Goal: Task Accomplishment & Management: Use online tool/utility

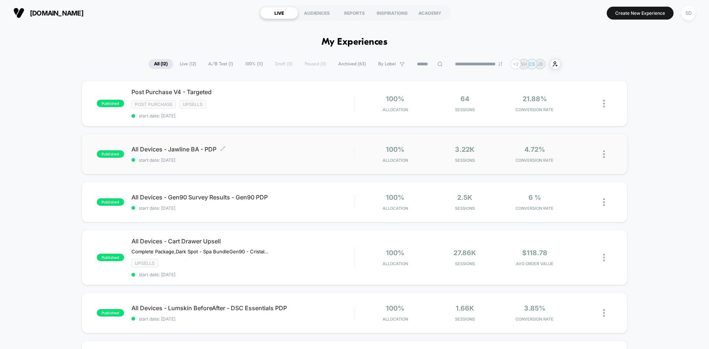
click at [260, 157] on div "All Devices - Jawline BA - PDP Click to edit experience details Click to edit e…" at bounding box center [242, 153] width 223 height 17
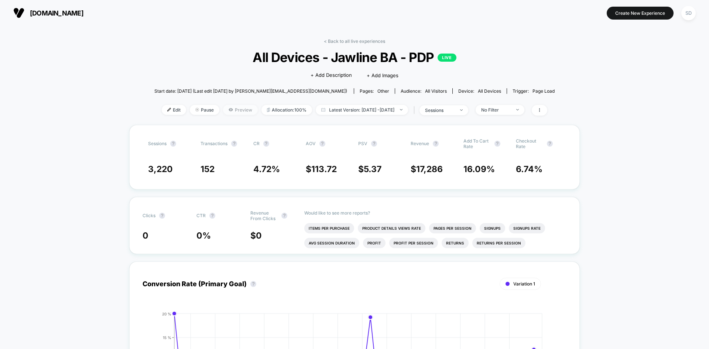
click at [223, 112] on span "Preview" at bounding box center [240, 110] width 35 height 10
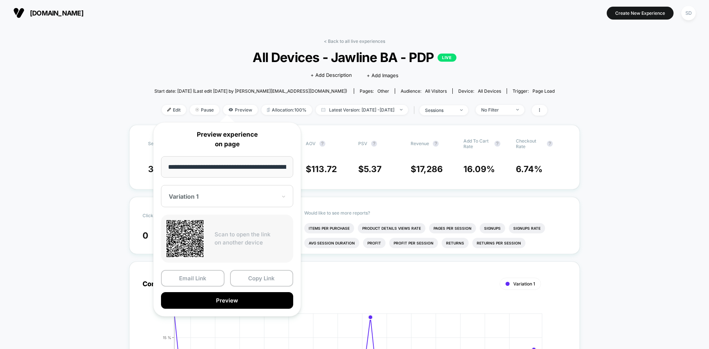
scroll to position [0, 106]
click at [162, 111] on span "Edit" at bounding box center [174, 110] width 24 height 10
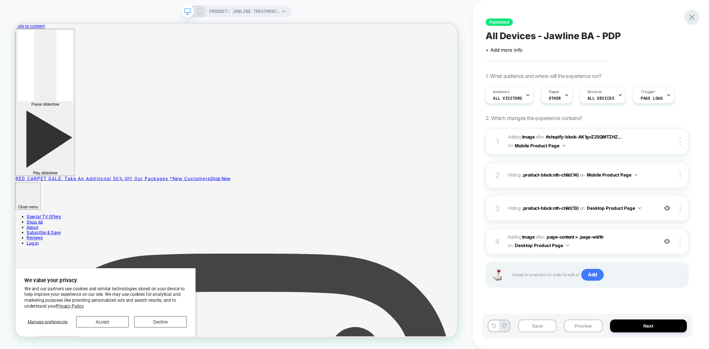
click at [689, 17] on icon at bounding box center [692, 17] width 10 height 10
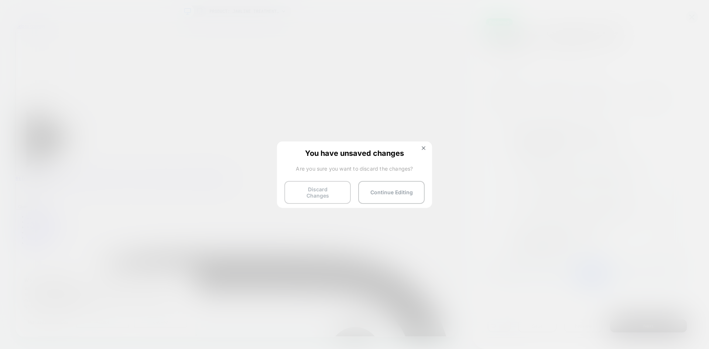
click at [325, 191] on button "Discard Changes" at bounding box center [317, 192] width 66 height 23
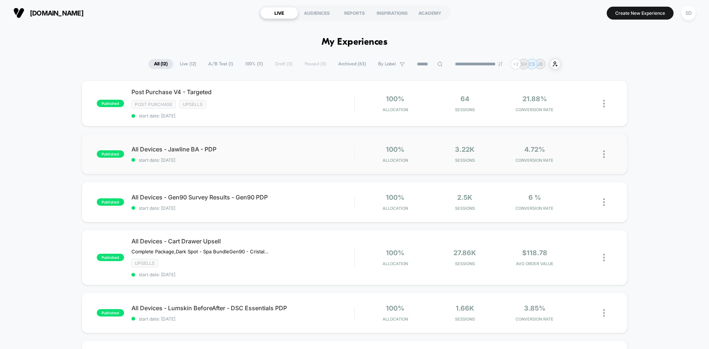
click at [604, 154] on img at bounding box center [604, 154] width 2 height 8
click at [583, 128] on div "Duplicate" at bounding box center [566, 128] width 66 height 17
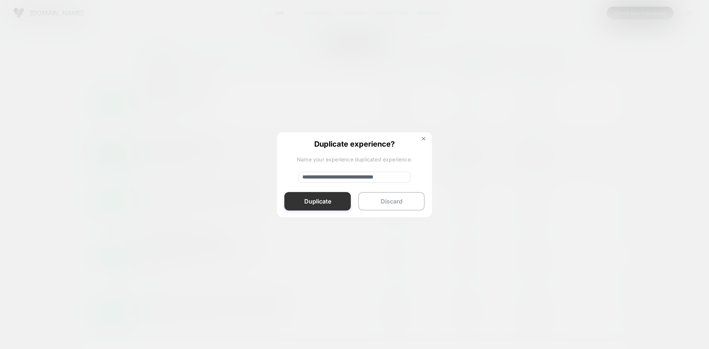
click at [329, 200] on button "Duplicate" at bounding box center [317, 201] width 66 height 18
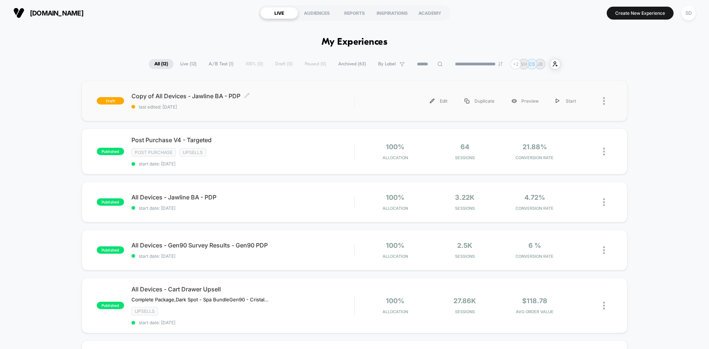
click at [309, 103] on div "Copy of All Devices - Jawline BA - PDP Click to edit experience details Click t…" at bounding box center [242, 100] width 223 height 17
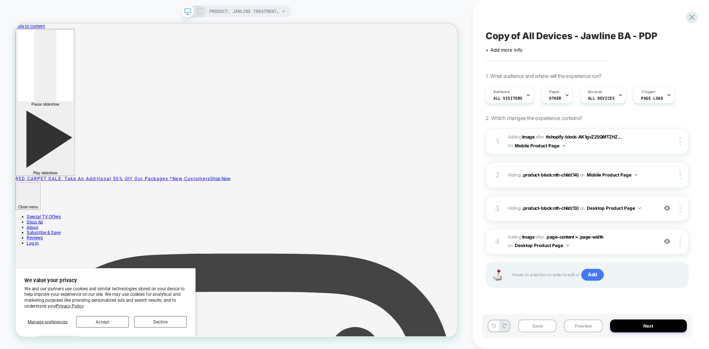
scroll to position [0, 0]
click at [574, 37] on span "Copy of All Devices - Jawline BA - PDP" at bounding box center [571, 35] width 172 height 11
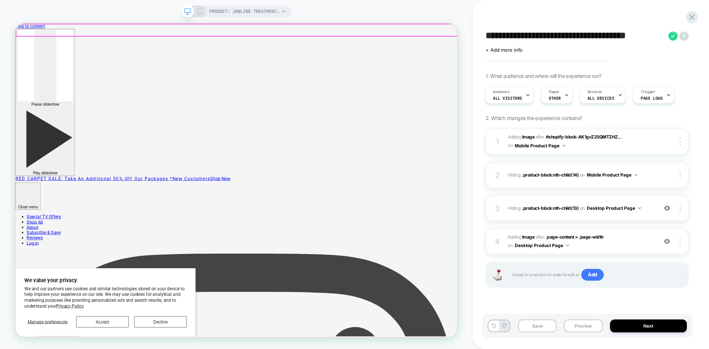
drag, startPoint x: 526, startPoint y: 61, endPoint x: 600, endPoint y: 36, distance: 78.1
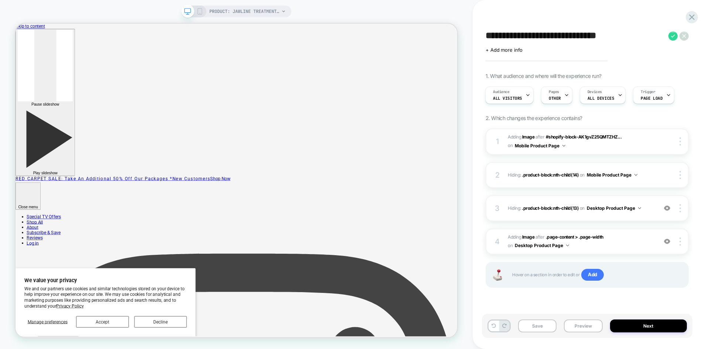
drag, startPoint x: 545, startPoint y: 38, endPoint x: 582, endPoint y: 38, distance: 36.6
click at [582, 38] on textarea "**********" at bounding box center [574, 35] width 179 height 11
type textarea "**********"
click at [673, 33] on icon at bounding box center [672, 35] width 9 height 9
click at [653, 209] on div "3 Hiding : .product-block:nth-child(13) .product-block:nth-child(13) on Desktop…" at bounding box center [586, 208] width 203 height 26
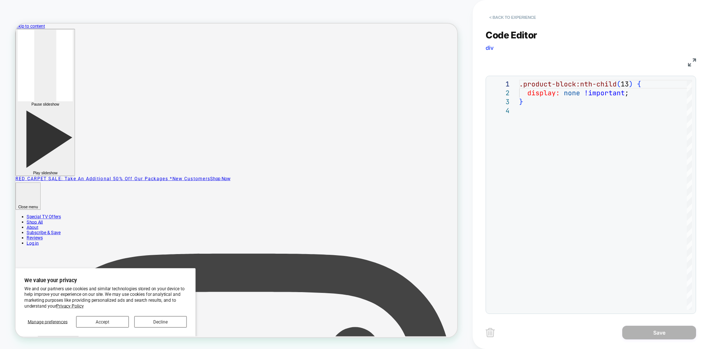
click at [516, 18] on button "< Back to experience" at bounding box center [512, 17] width 54 height 12
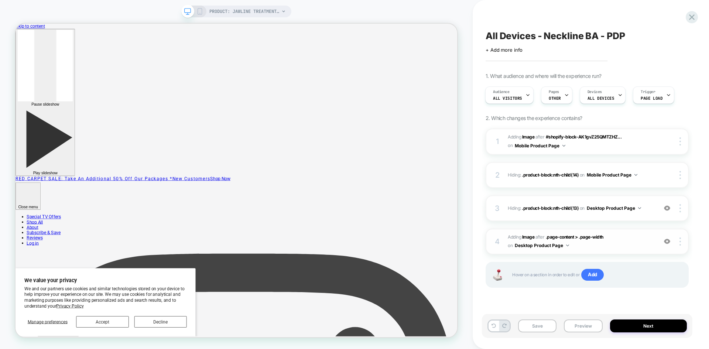
click at [642, 247] on span "#_loomi_addon_1741878531806_dup1758633930 Adding Image AFTER .page-content > .p…" at bounding box center [581, 241] width 146 height 17
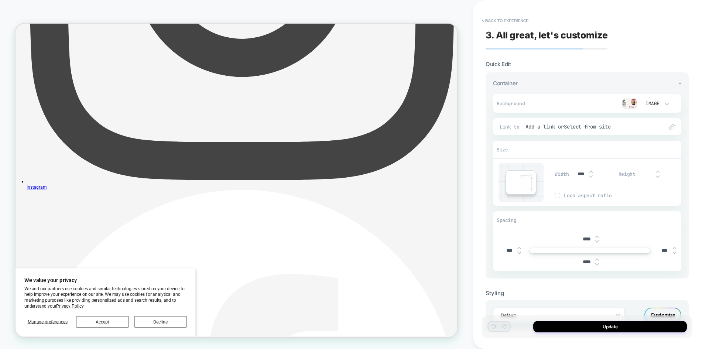
scroll to position [564, 0]
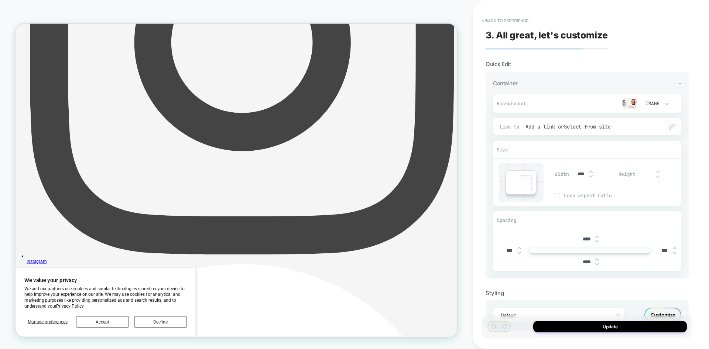
click at [640, 103] on div "Image" at bounding box center [655, 103] width 37 height 14
click at [653, 153] on div "Image" at bounding box center [655, 154] width 31 height 16
click at [629, 103] on img at bounding box center [629, 103] width 15 height 11
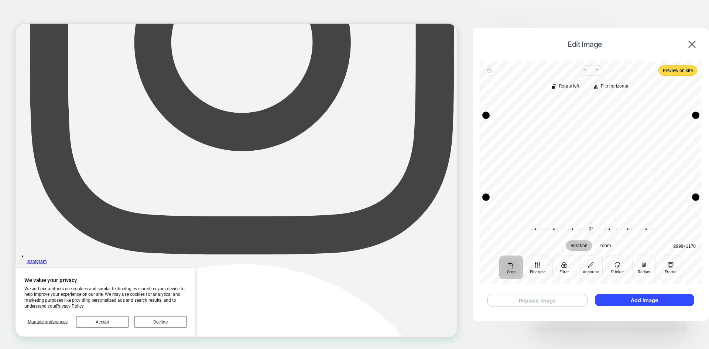
click at [536, 298] on button "Replace Image" at bounding box center [537, 300] width 100 height 13
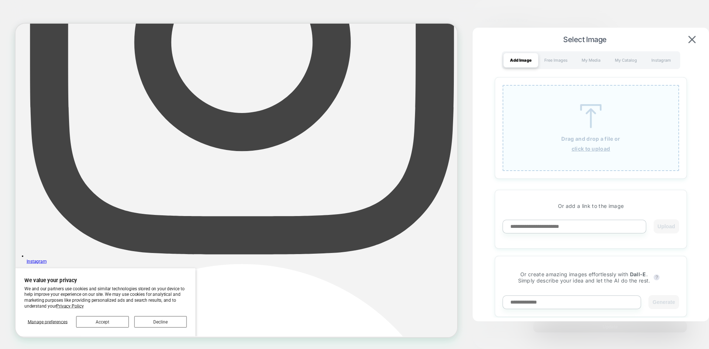
click at [589, 123] on img at bounding box center [590, 116] width 33 height 24
click at [580, 120] on img at bounding box center [590, 116] width 33 height 24
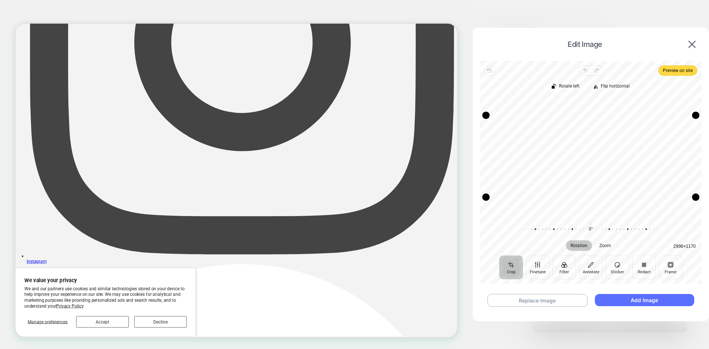
click at [636, 299] on button "Add Image" at bounding box center [644, 300] width 99 height 12
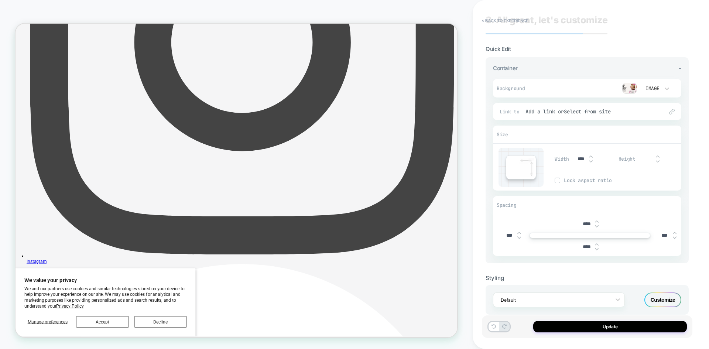
scroll to position [29, 0]
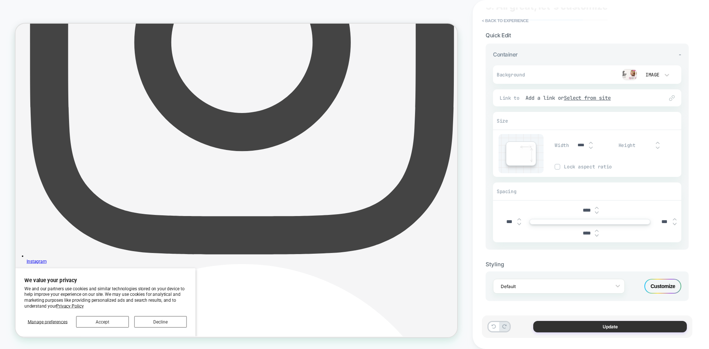
click at [590, 327] on button "Update" at bounding box center [610, 326] width 154 height 11
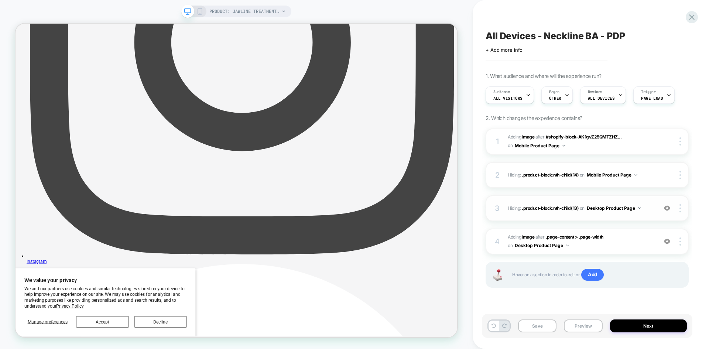
scroll to position [0, 0]
click at [199, 16] on div "PRODUCT: Jawline Treatment with MDL Technology [genucel]" at bounding box center [236, 12] width 110 height 12
click at [199, 14] on icon at bounding box center [199, 11] width 7 height 7
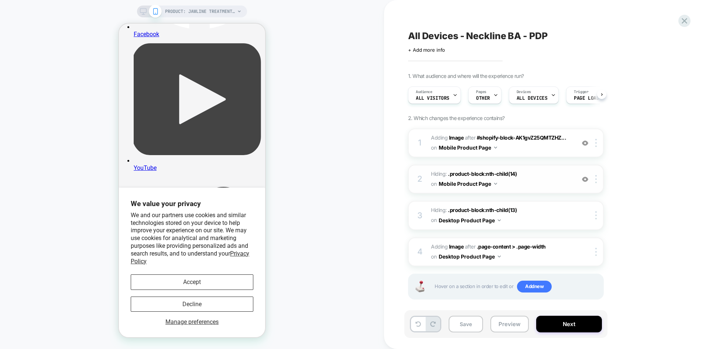
scroll to position [0, 0]
click at [543, 151] on span "#_loomi_addon_1741878350101_dup1758633930 Adding Image AFTER #shopify-block-AK1…" at bounding box center [501, 143] width 141 height 20
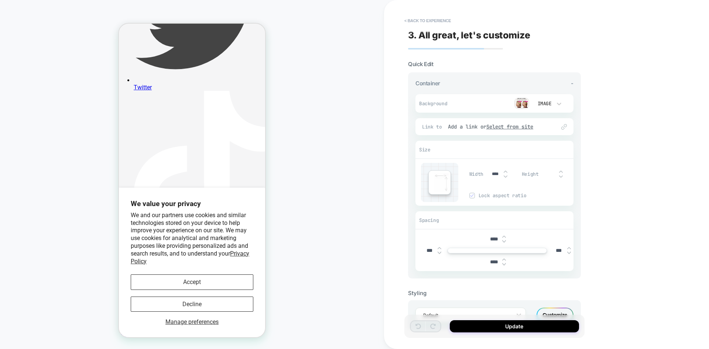
scroll to position [828, 0]
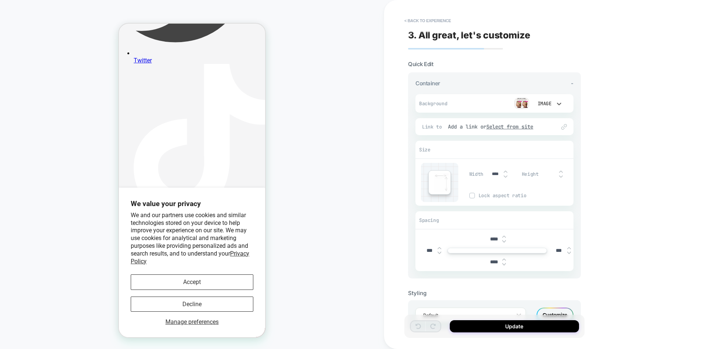
click at [548, 103] on div "Image" at bounding box center [544, 103] width 16 height 6
click at [529, 106] on div at bounding box center [354, 174] width 709 height 349
click at [523, 106] on img at bounding box center [521, 103] width 15 height 11
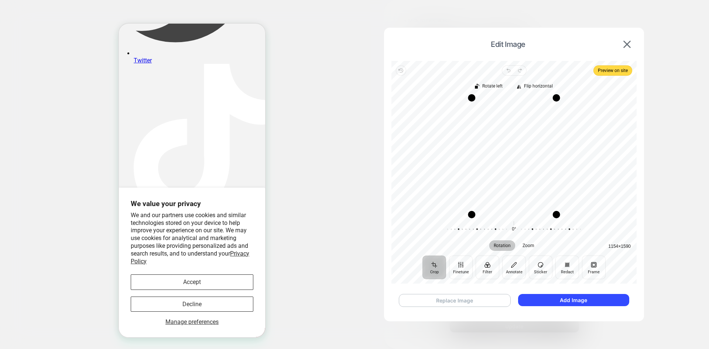
click at [473, 296] on button "Replace Image" at bounding box center [455, 300] width 112 height 13
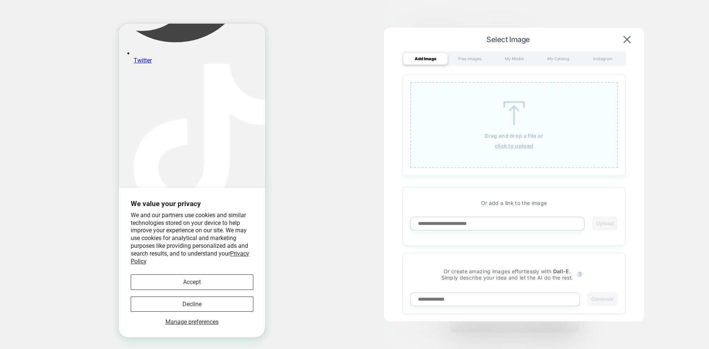
click at [519, 125] on div "Drag and drop a file or click to upload" at bounding box center [513, 125] width 207 height 86
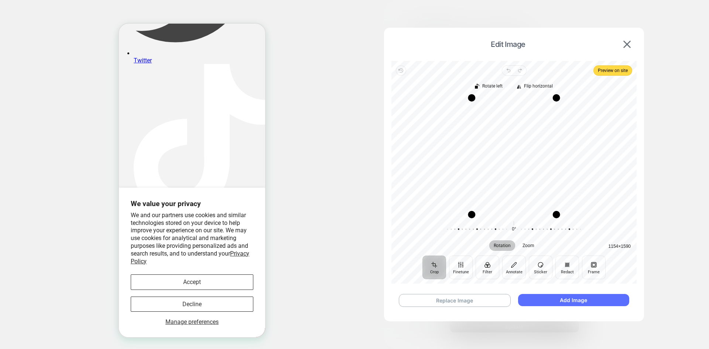
click at [552, 299] on button "Add Image" at bounding box center [573, 300] width 111 height 12
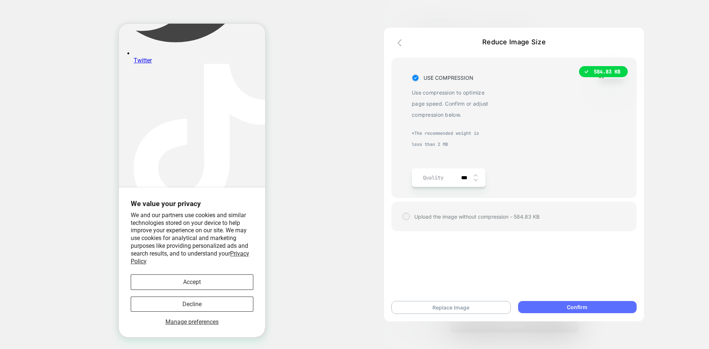
click at [566, 308] on button "Confirm" at bounding box center [577, 307] width 119 height 12
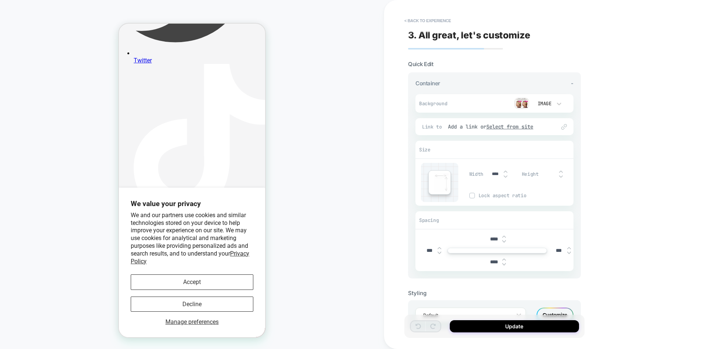
click at [508, 332] on div "Update" at bounding box center [494, 326] width 180 height 23
click at [508, 329] on button "Update" at bounding box center [514, 326] width 129 height 12
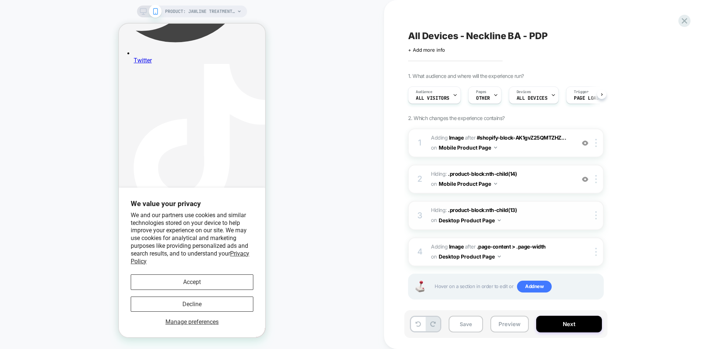
scroll to position [0, 0]
click at [493, 97] on icon at bounding box center [495, 95] width 5 height 5
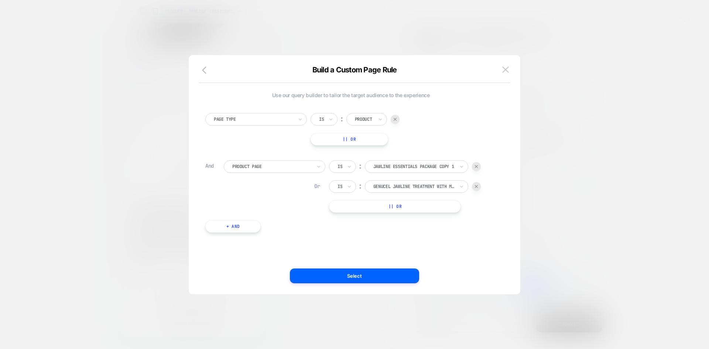
click at [478, 166] on img at bounding box center [476, 166] width 3 height 3
drag, startPoint x: 475, startPoint y: 164, endPoint x: 470, endPoint y: 170, distance: 8.4
click at [475, 164] on div at bounding box center [476, 166] width 9 height 9
click at [227, 158] on button "+ And" at bounding box center [232, 159] width 55 height 13
click at [252, 164] on div at bounding box center [271, 166] width 79 height 7
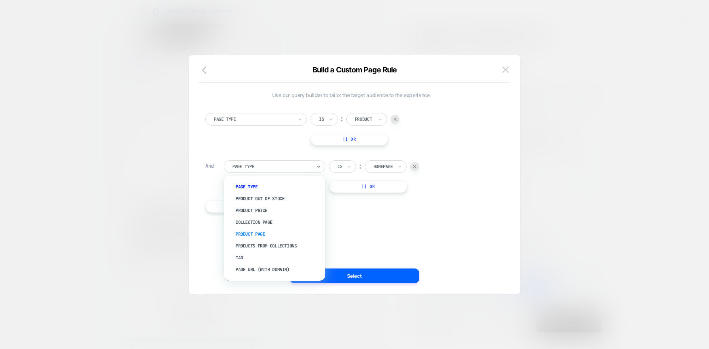
click at [277, 235] on div "Product Page" at bounding box center [278, 234] width 94 height 12
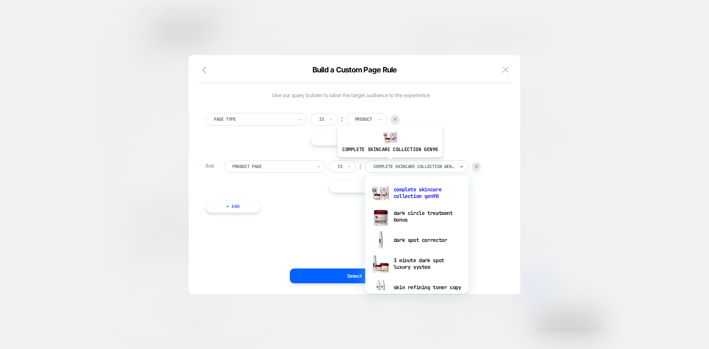
click at [389, 163] on div at bounding box center [413, 166] width 81 height 7
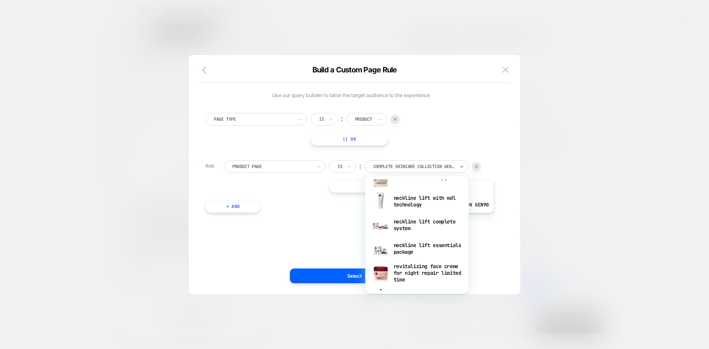
scroll to position [480, 0]
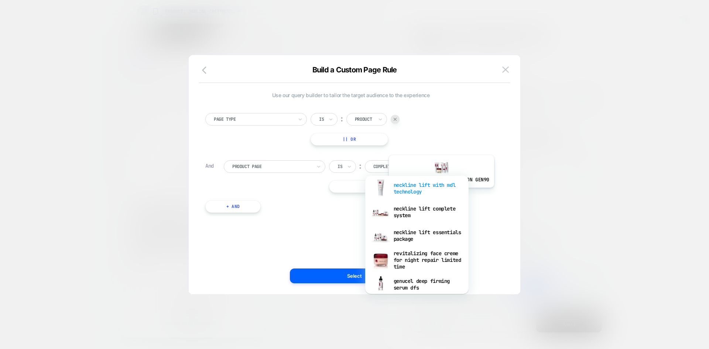
click at [439, 189] on div "neckline lift with mdl technology" at bounding box center [417, 188] width 96 height 24
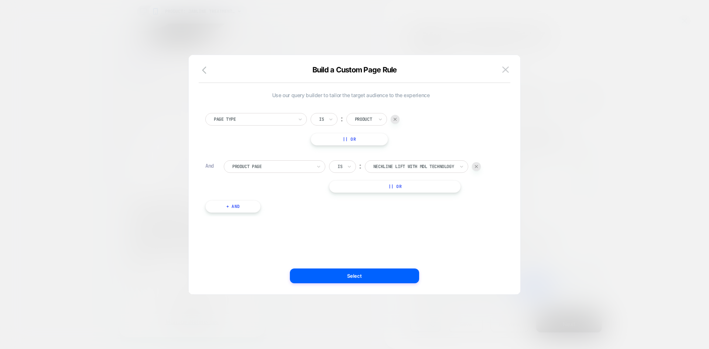
click at [392, 186] on button "|| Or" at bounding box center [395, 186] width 132 height 13
click at [426, 190] on div "complete skincare collection gen90" at bounding box center [413, 186] width 83 height 8
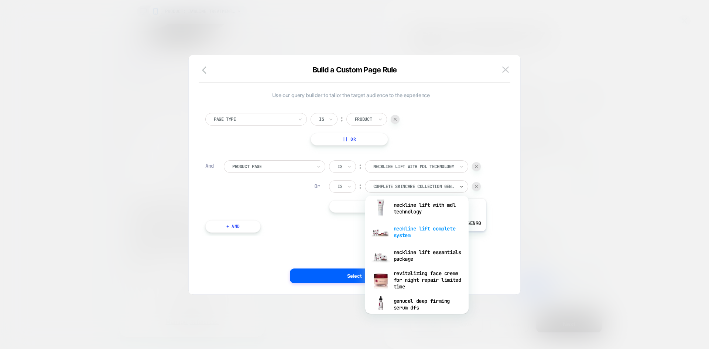
click at [432, 237] on div "neckline lift complete system" at bounding box center [417, 232] width 96 height 24
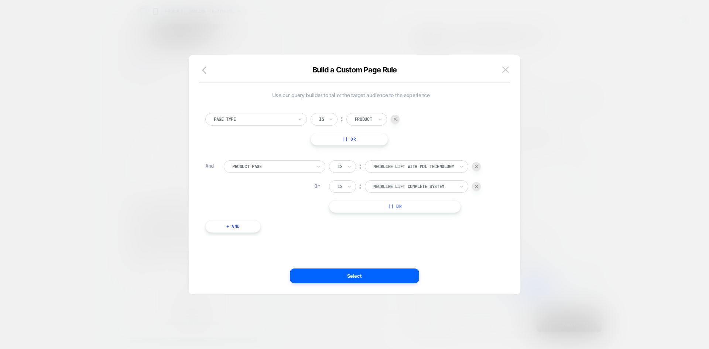
click at [399, 206] on button "|| Or" at bounding box center [395, 206] width 132 height 13
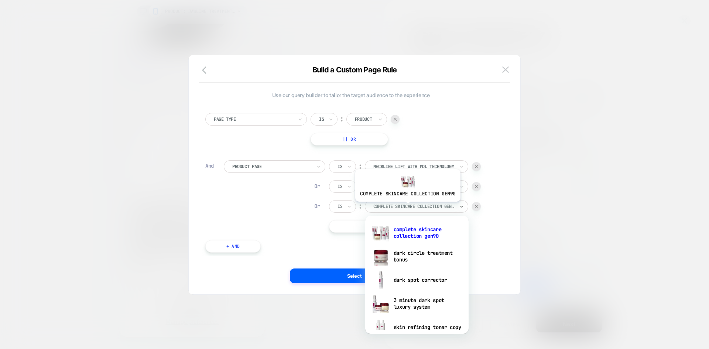
click at [406, 207] on div at bounding box center [413, 206] width 81 height 7
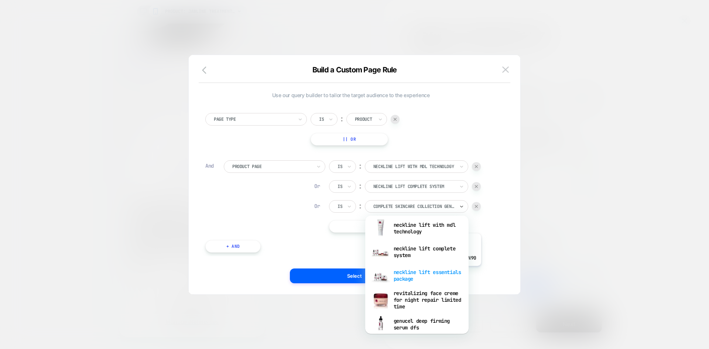
click at [427, 271] on div "neckline lift essentials package" at bounding box center [417, 276] width 96 height 24
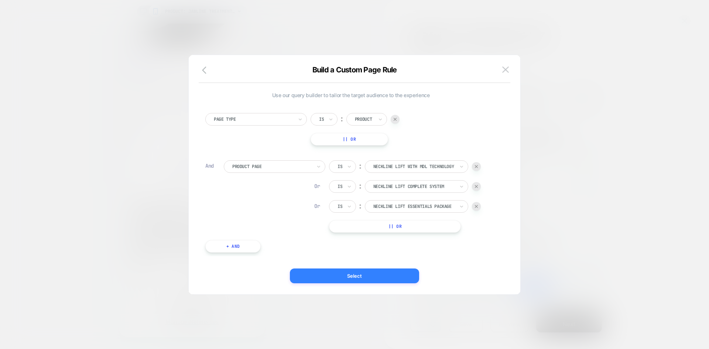
click at [349, 278] on button "Select" at bounding box center [354, 275] width 129 height 15
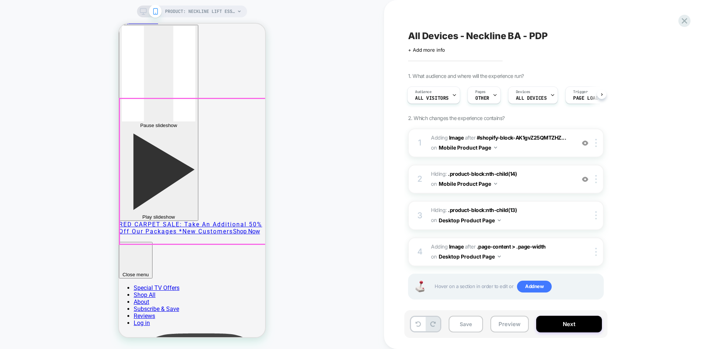
scroll to position [0, 0]
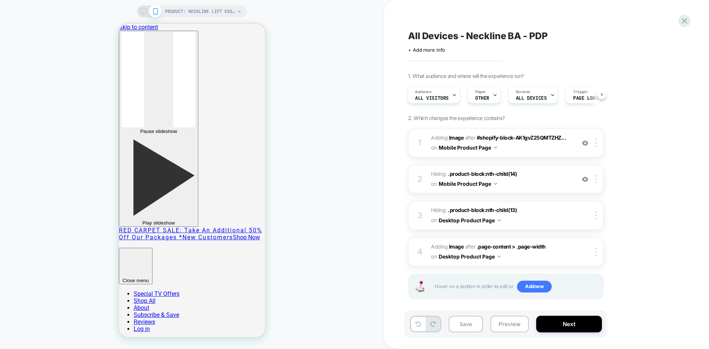
click at [140, 16] on div "PRODUCT: Neckline Lift Essentials System [package]" at bounding box center [192, 12] width 110 height 12
click at [146, 14] on icon at bounding box center [143, 11] width 7 height 7
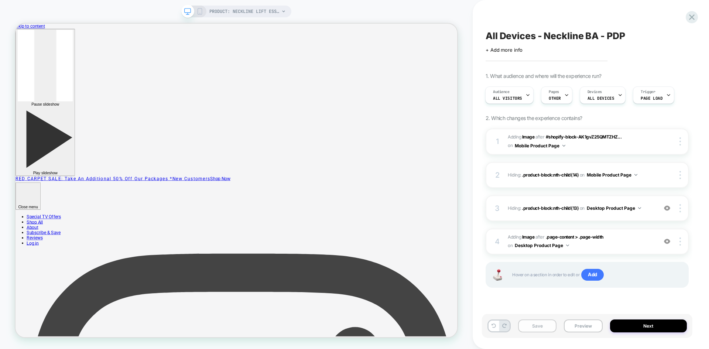
click at [542, 325] on button "Save" at bounding box center [537, 325] width 38 height 13
click at [639, 322] on button "Next" at bounding box center [648, 325] width 77 height 13
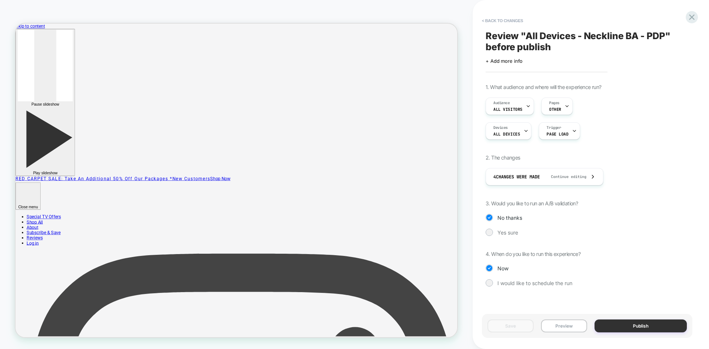
click at [632, 326] on button "Publish" at bounding box center [640, 325] width 92 height 13
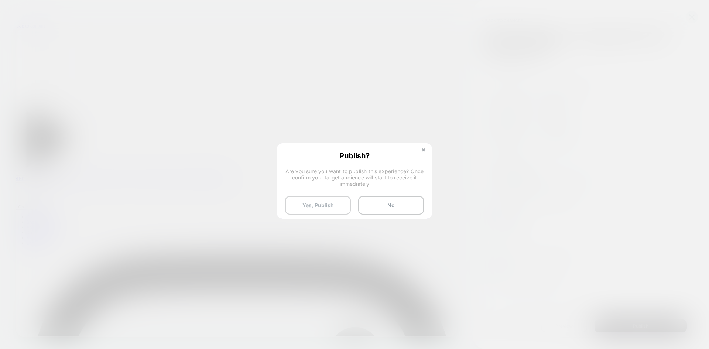
click at [323, 203] on button "Yes, Publish" at bounding box center [318, 205] width 66 height 18
